Goal: Task Accomplishment & Management: Use online tool/utility

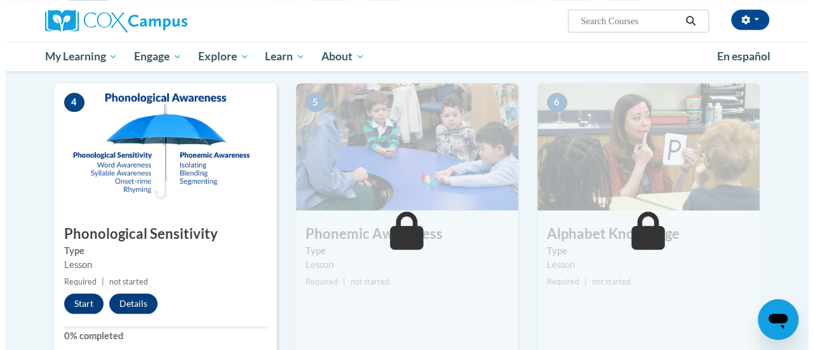
scroll to position [563, 0]
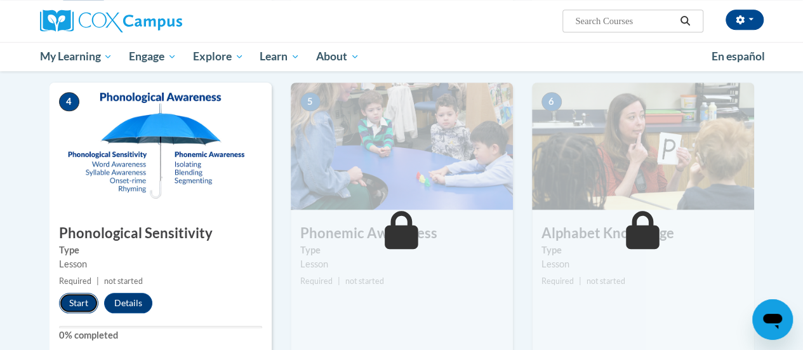
click at [70, 306] on button "Start" at bounding box center [78, 303] width 39 height 20
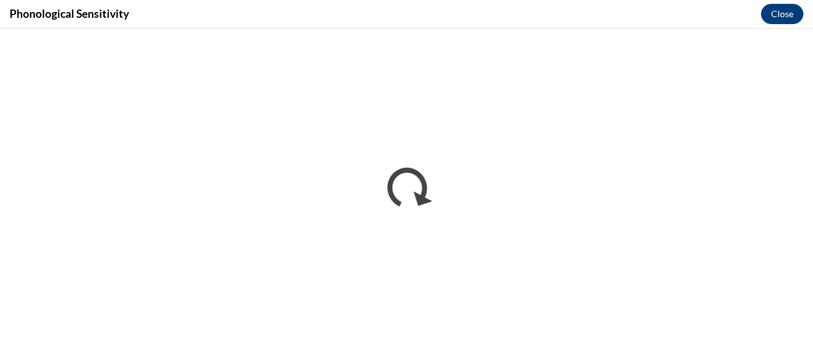
scroll to position [0, 0]
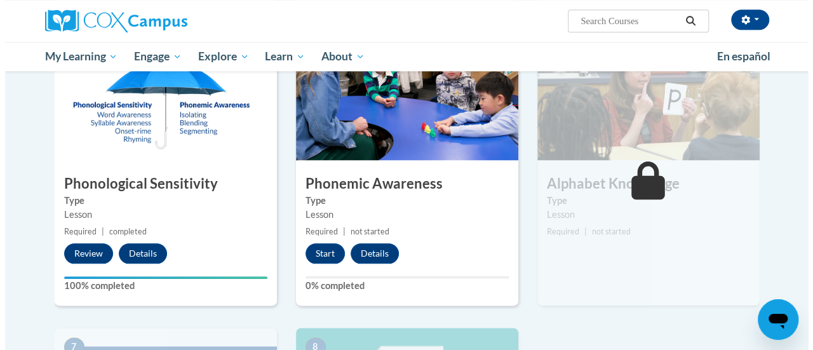
scroll to position [613, 0]
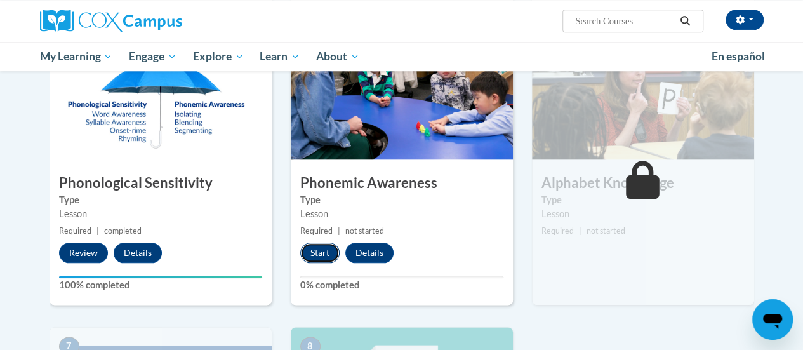
click at [316, 253] on button "Start" at bounding box center [319, 253] width 39 height 20
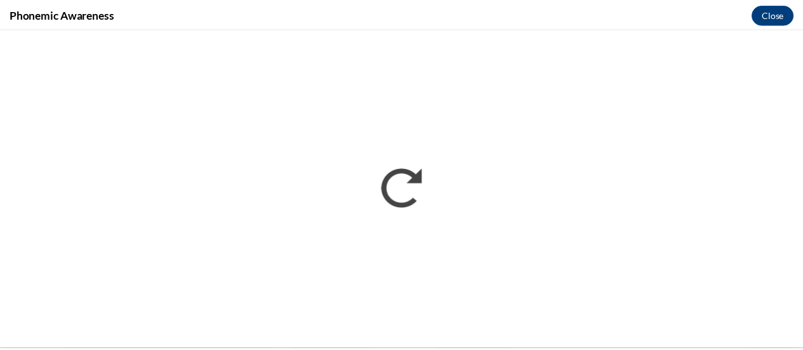
scroll to position [0, 0]
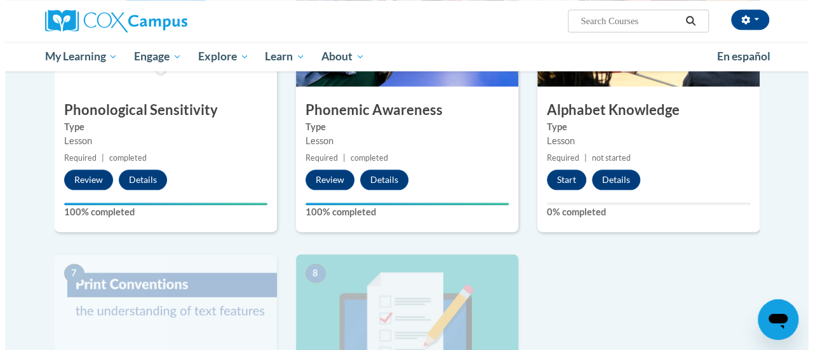
scroll to position [671, 0]
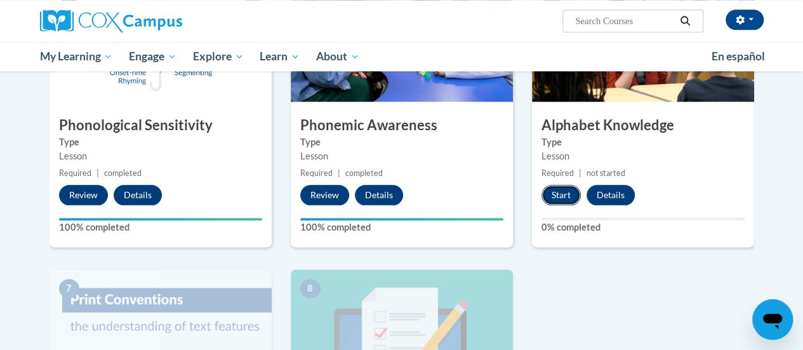
click at [556, 190] on button "Start" at bounding box center [561, 195] width 39 height 20
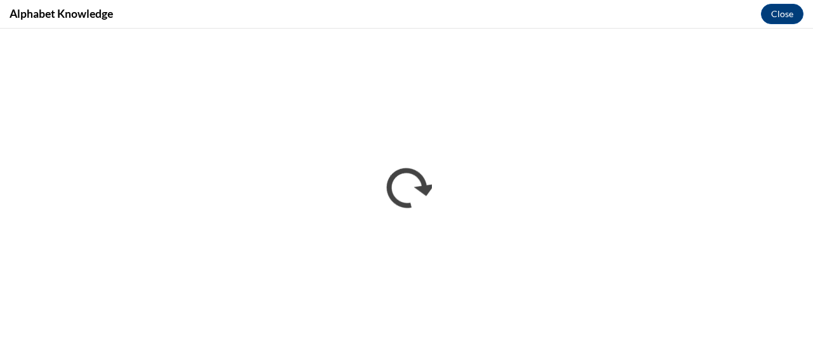
scroll to position [0, 0]
